Goal: Task Accomplishment & Management: Complete application form

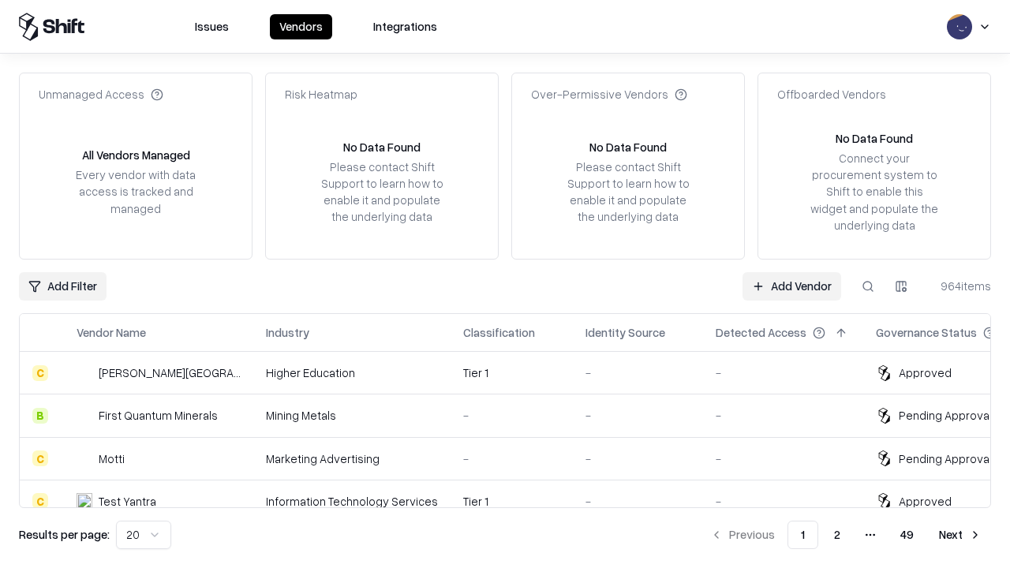
click at [791, 286] on link "Add Vendor" at bounding box center [791, 286] width 99 height 28
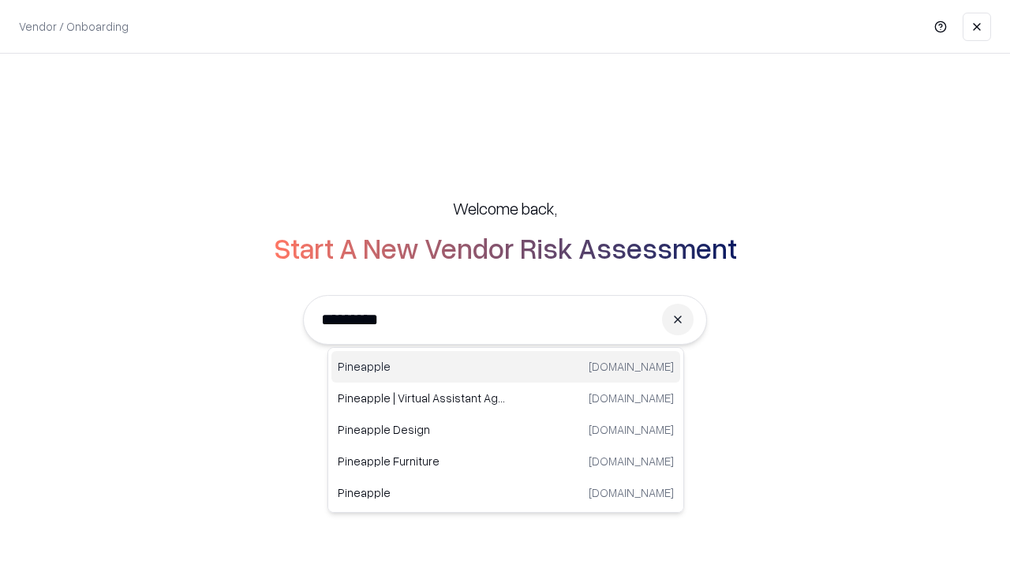
click at [506, 367] on div "Pineapple [DOMAIN_NAME]" at bounding box center [505, 367] width 349 height 32
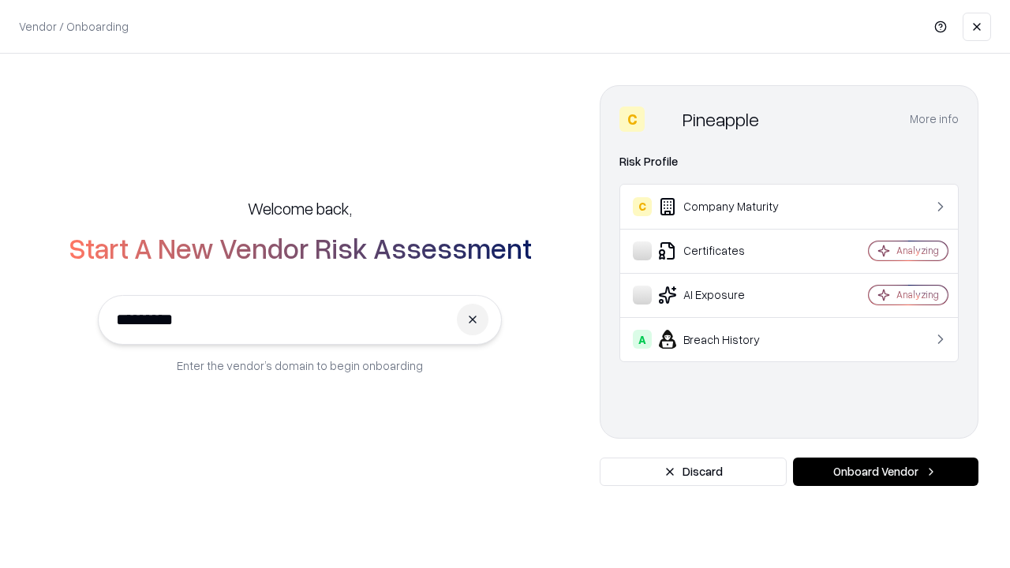
type input "*********"
click at [885, 472] on button "Onboard Vendor" at bounding box center [885, 472] width 185 height 28
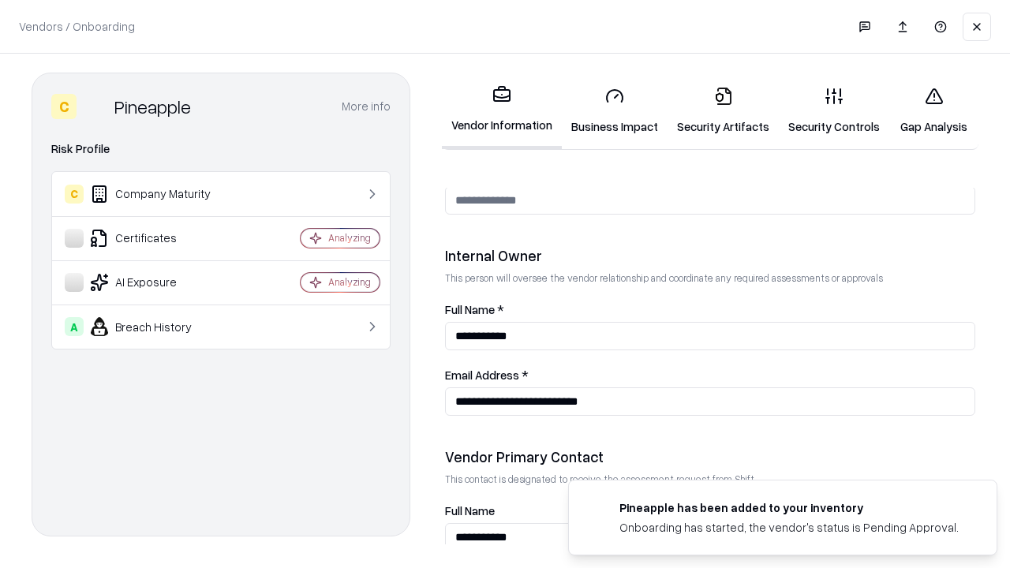
scroll to position [817, 0]
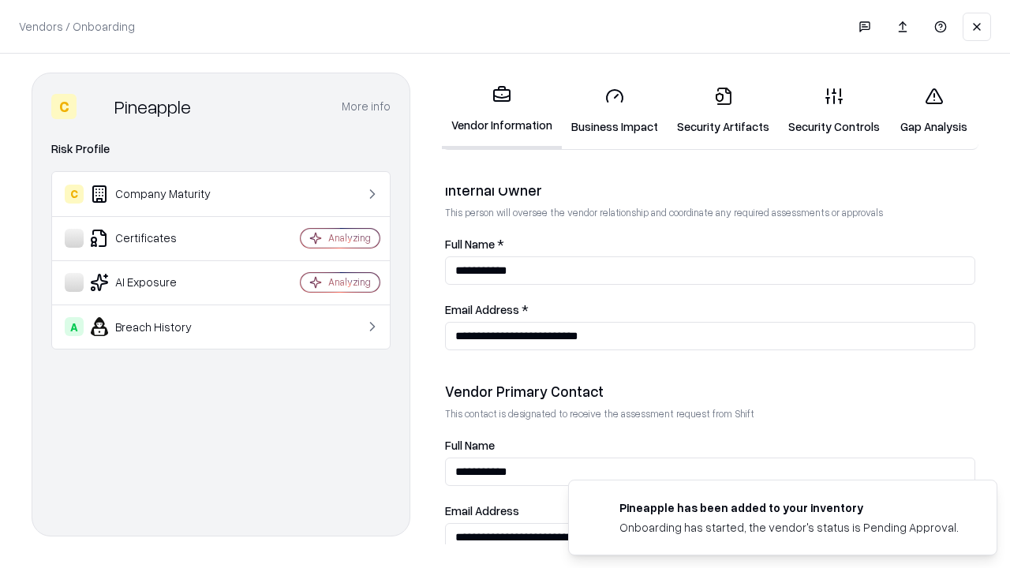
click at [615, 110] on link "Business Impact" at bounding box center [615, 110] width 106 height 73
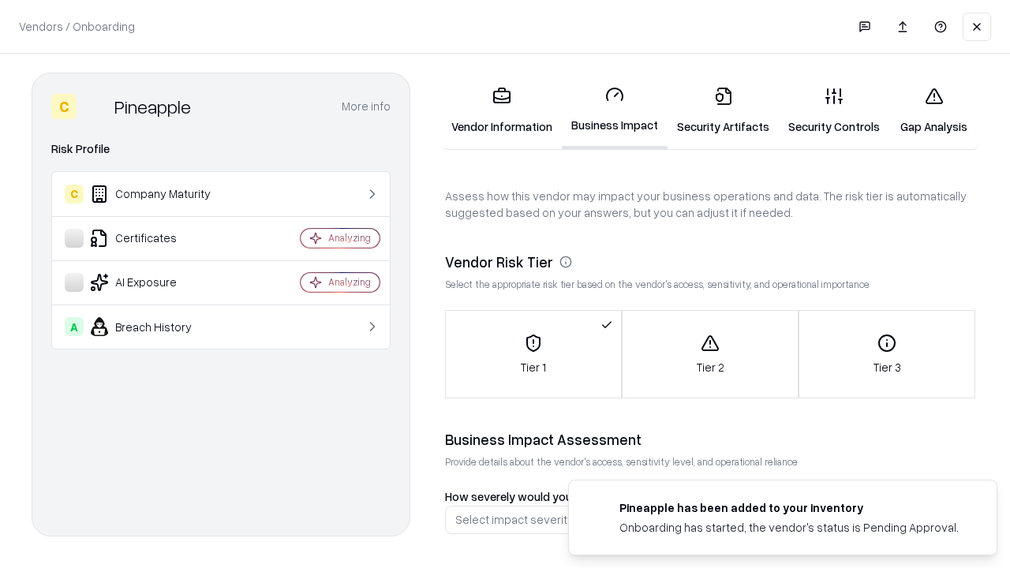
click at [723, 110] on link "Security Artifacts" at bounding box center [722, 110] width 111 height 73
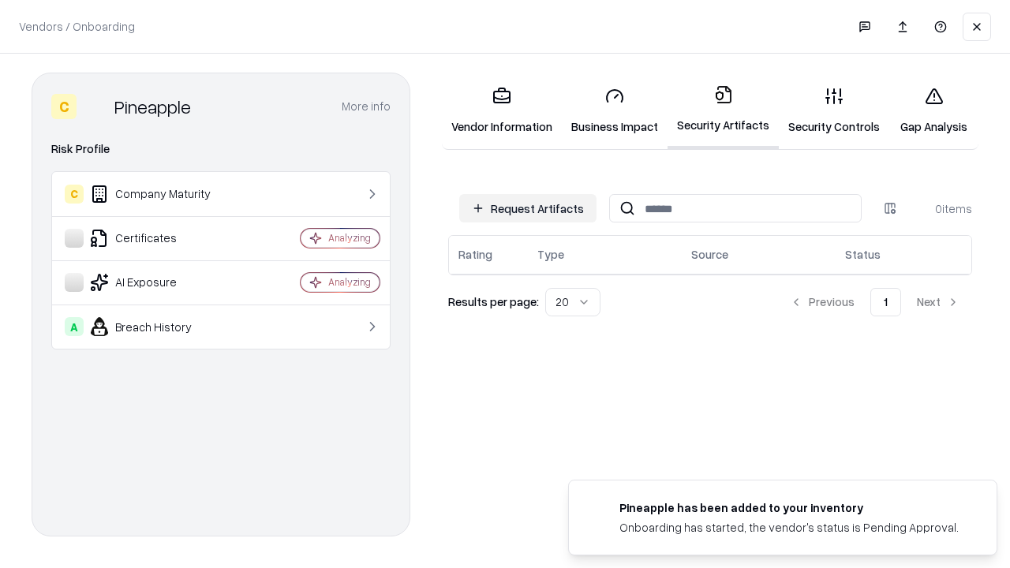
click at [528, 207] on button "Request Artifacts" at bounding box center [527, 208] width 137 height 28
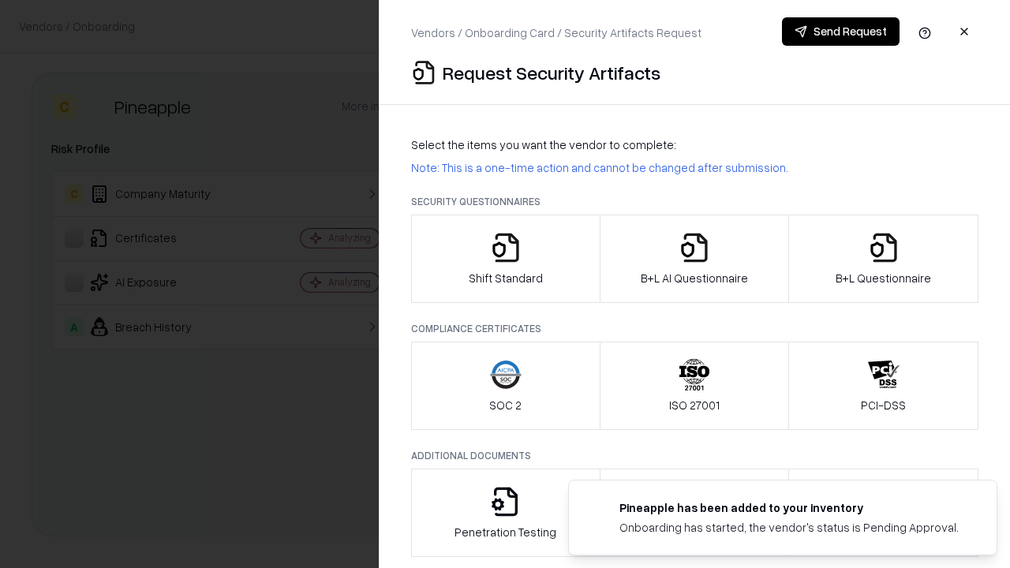
click at [505, 259] on icon "button" at bounding box center [506, 248] width 32 height 32
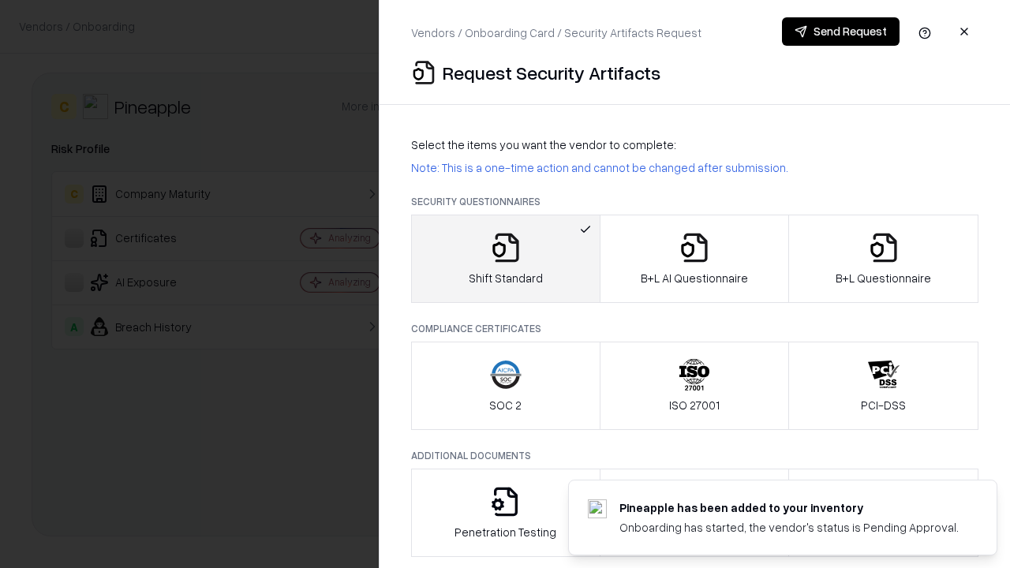
click at [840, 32] on button "Send Request" at bounding box center [841, 31] width 118 height 28
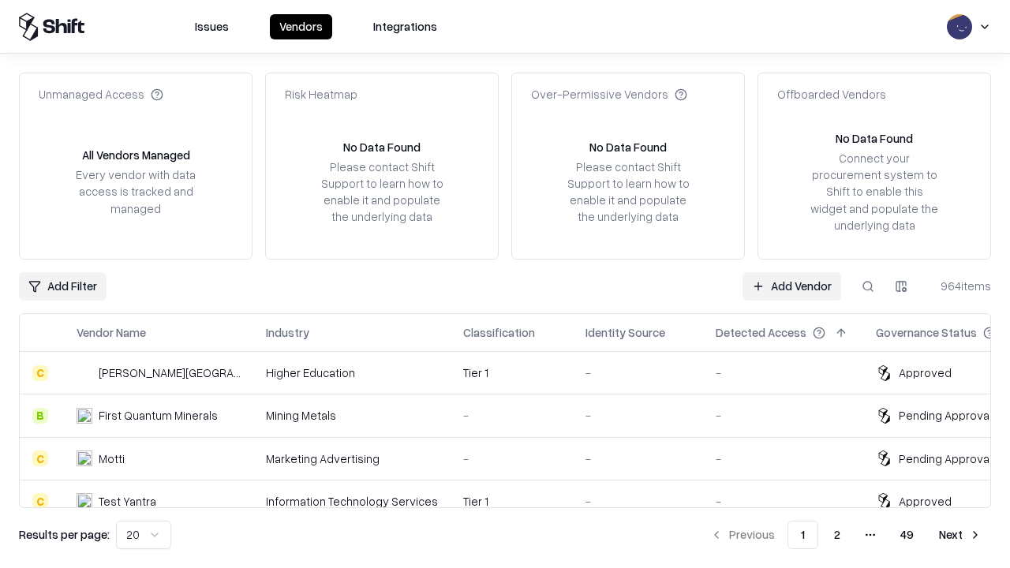
click at [791, 286] on link "Add Vendor" at bounding box center [791, 286] width 99 height 28
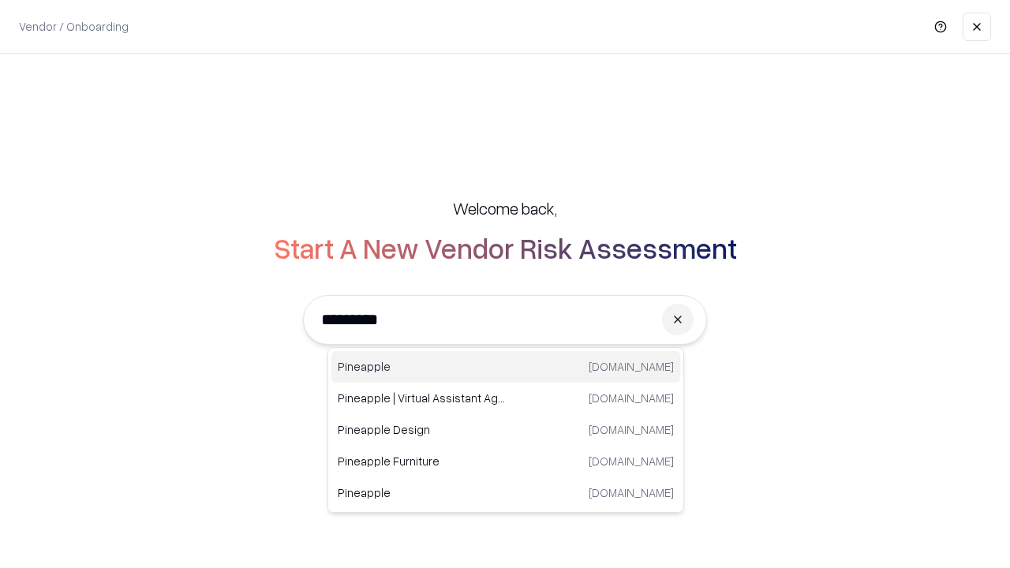
click at [506, 367] on div "Pineapple [DOMAIN_NAME]" at bounding box center [505, 367] width 349 height 32
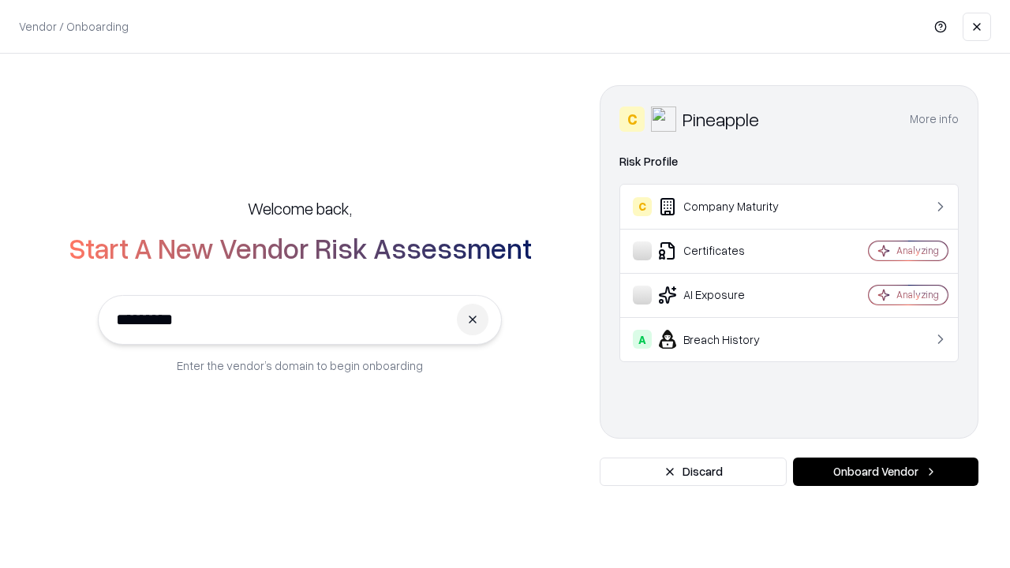
type input "*********"
click at [885, 472] on button "Onboard Vendor" at bounding box center [885, 472] width 185 height 28
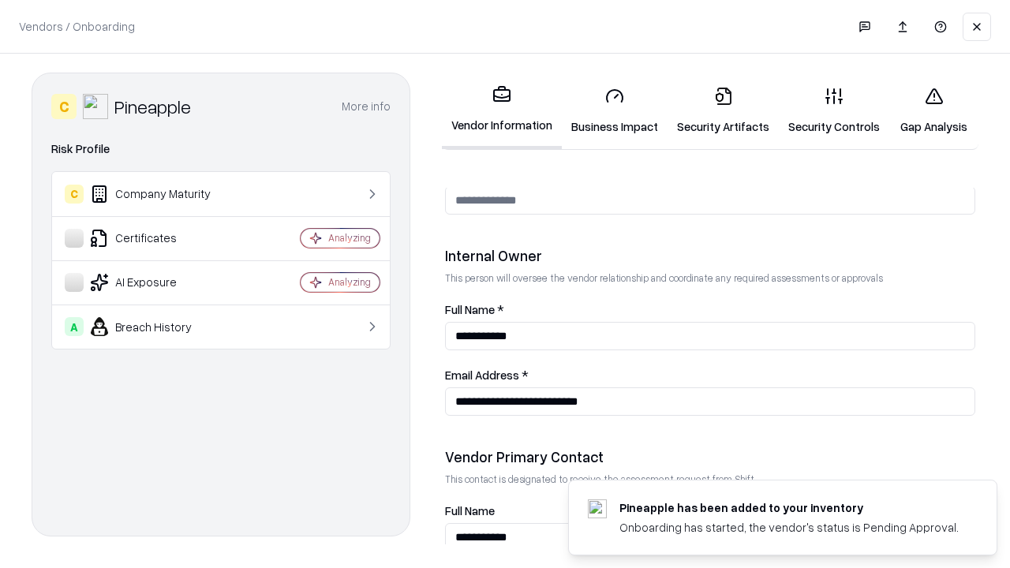
scroll to position [817, 0]
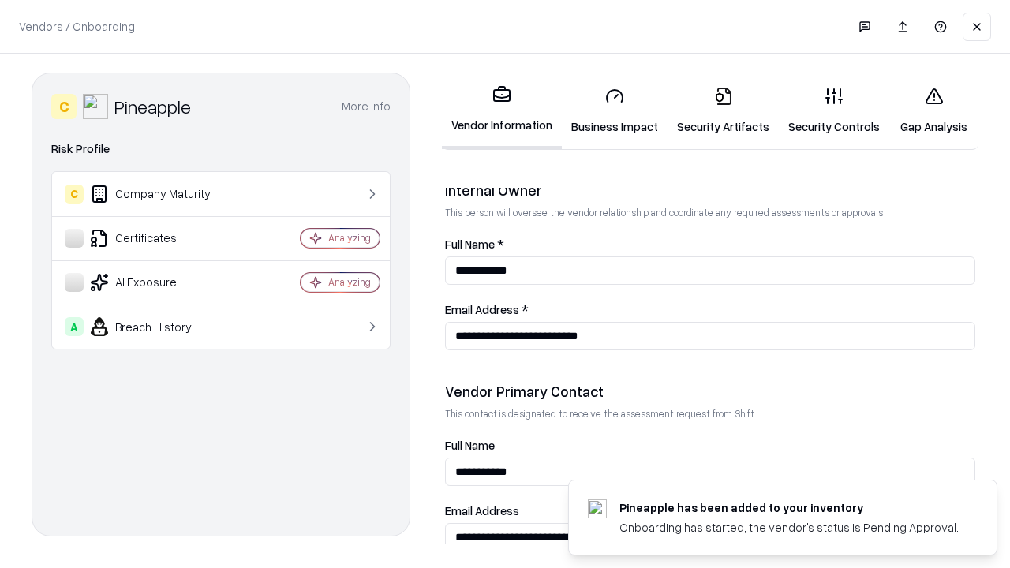
click at [933, 110] on link "Gap Analysis" at bounding box center [933, 110] width 89 height 73
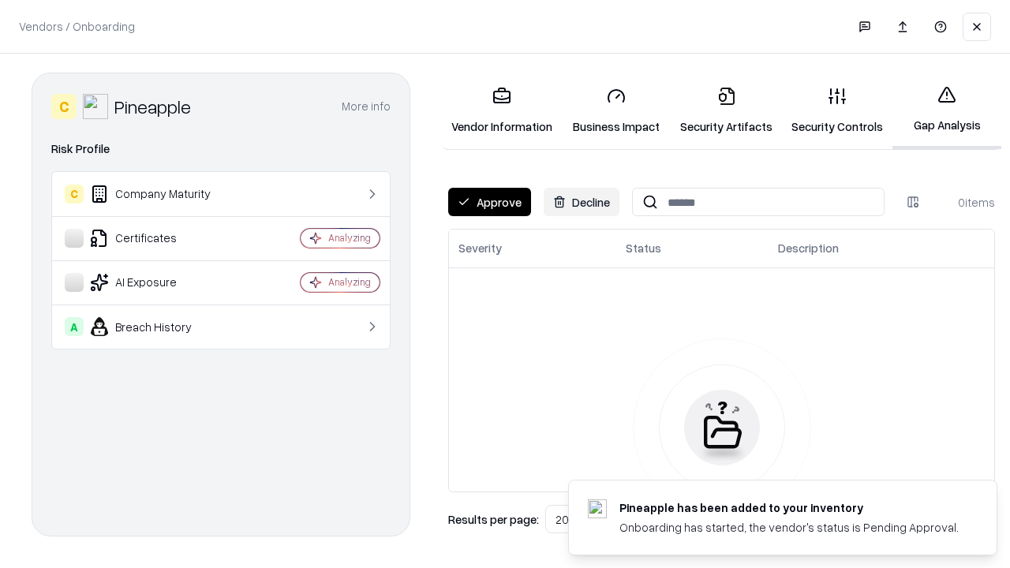
click at [489, 202] on button "Approve" at bounding box center [489, 202] width 83 height 28
